Goal: Task Accomplishment & Management: Use online tool/utility

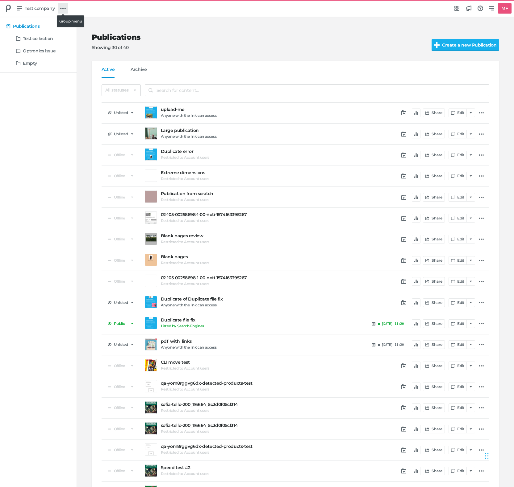
click at [63, 5] on link at bounding box center [63, 8] width 10 height 10
click at [47, 44] on link "Product Libraries" at bounding box center [25, 41] width 43 height 6
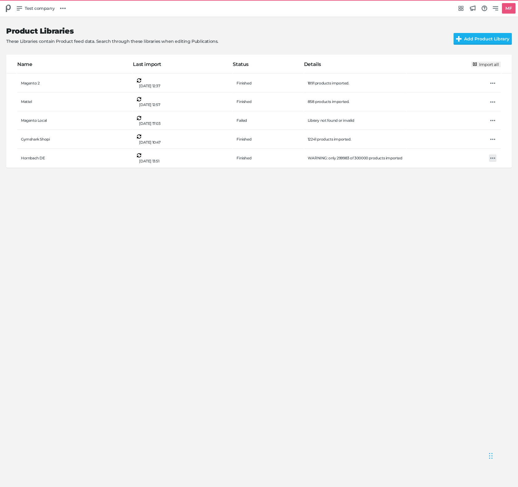
click at [490, 156] on icon at bounding box center [492, 158] width 5 height 5
click at [255, 228] on div "Import Edit Delete" at bounding box center [259, 243] width 518 height 487
click at [490, 156] on icon at bounding box center [492, 158] width 5 height 5
click at [25, 24] on h5 "Delete" at bounding box center [17, 21] width 14 height 5
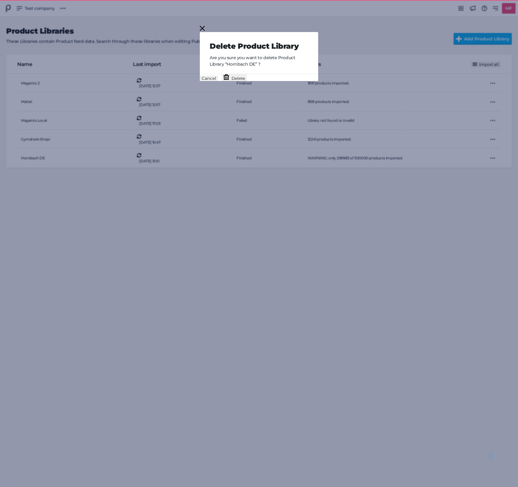
click at [247, 81] on button "Delete" at bounding box center [234, 77] width 25 height 7
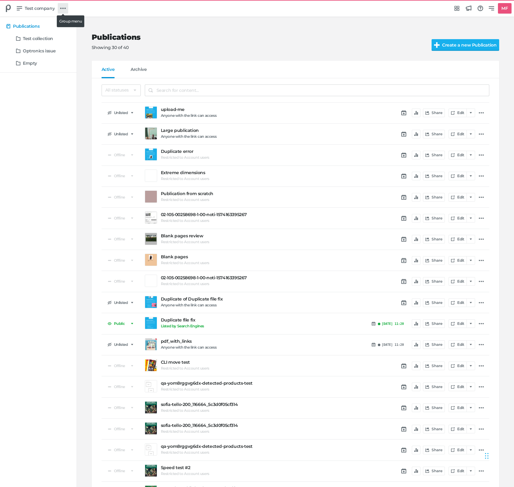
click at [64, 8] on icon at bounding box center [63, 9] width 6 height 2
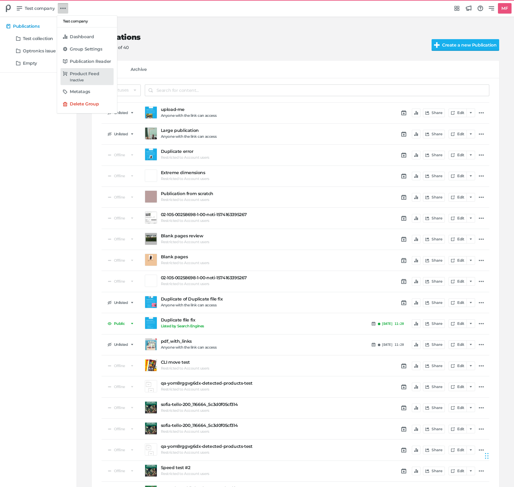
click at [94, 75] on h5 "Product Feed" at bounding box center [84, 73] width 29 height 5
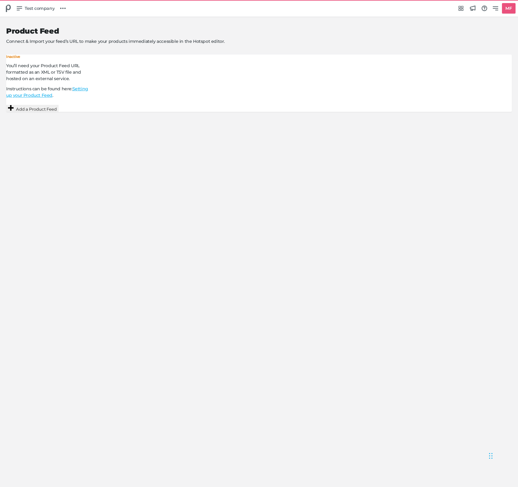
click at [59, 105] on button "Add a Product Feed" at bounding box center [32, 108] width 52 height 7
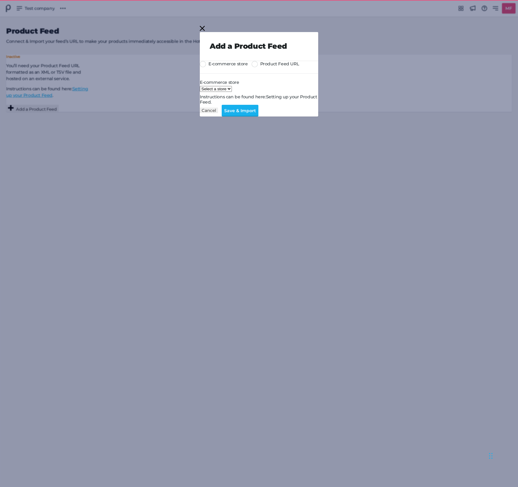
click at [265, 64] on div "E-commerce store Product Feed URL E-commerce store Select a store Instructions …" at bounding box center [259, 83] width 118 height 44
click at [266, 73] on div "E-commerce store Product Feed URL E-commerce store Select a store Instructions …" at bounding box center [259, 83] width 118 height 44
click at [270, 67] on span "Product Feed URL" at bounding box center [279, 63] width 39 height 5
click at [252, 61] on input "Product Feed URL" at bounding box center [252, 61] width 0 height 0
click at [242, 93] on input "Product Feed URL:" at bounding box center [227, 89] width 55 height 6
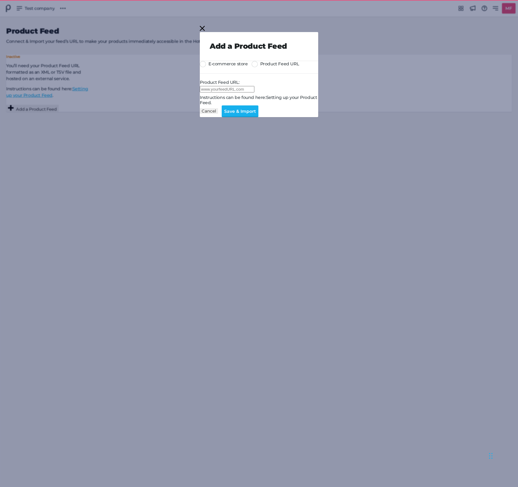
paste input "[URL][DOMAIN_NAME]"
type input "[URL][DOMAIN_NAME]"
click at [259, 117] on button "Save & Import" at bounding box center [240, 111] width 37 height 12
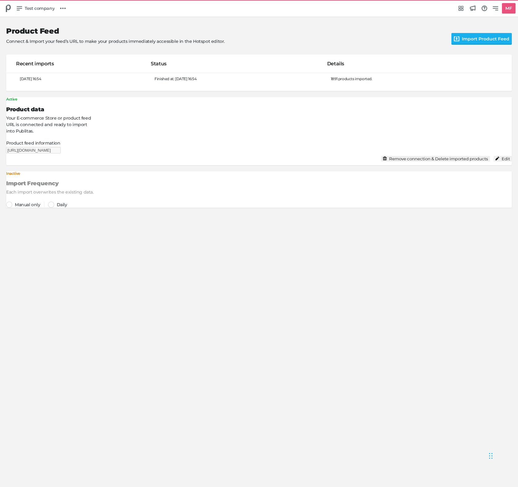
click at [277, 263] on div "Product Feed Connect & Import your feed’s URL to make your products immediately…" at bounding box center [259, 252] width 518 height 470
click at [381, 156] on button "Remove connection & Delete imported products" at bounding box center [435, 159] width 109 height 6
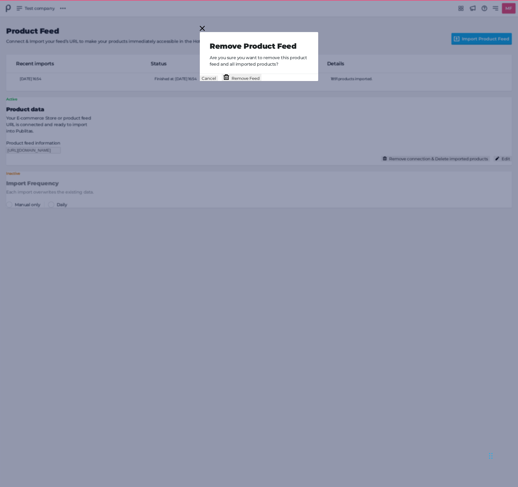
click at [262, 79] on button "Remove Feed" at bounding box center [242, 77] width 40 height 7
